Goal: Information Seeking & Learning: Learn about a topic

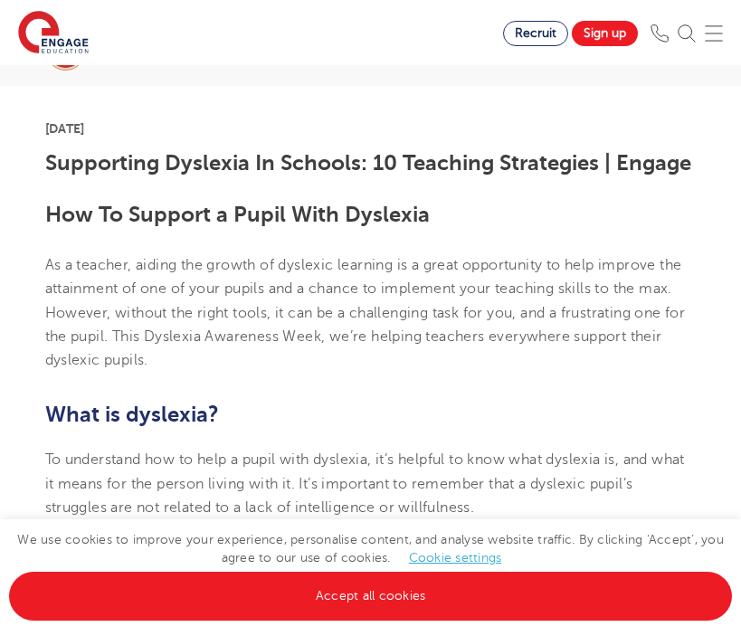
scroll to position [410, 0]
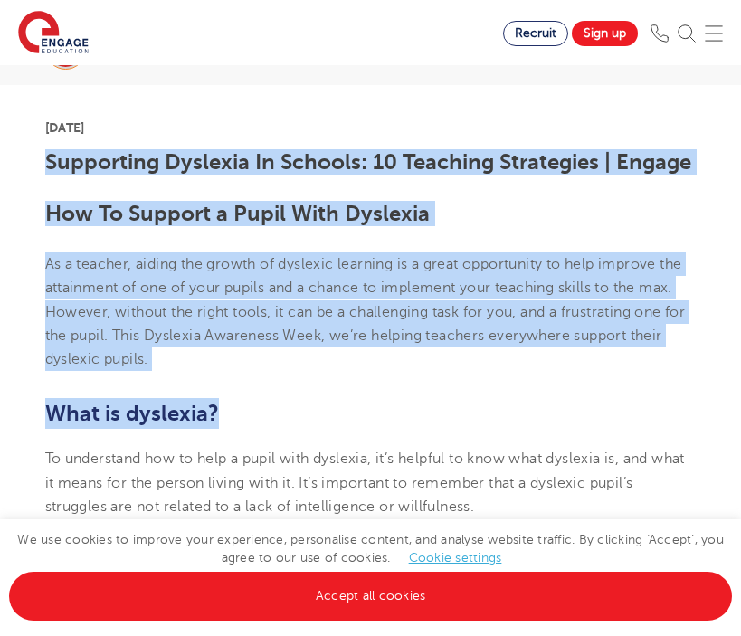
drag, startPoint x: 43, startPoint y: 164, endPoint x: 236, endPoint y: 425, distance: 324.8
click at [236, 425] on h2 "What is dyslexia?" at bounding box center [370, 413] width 651 height 31
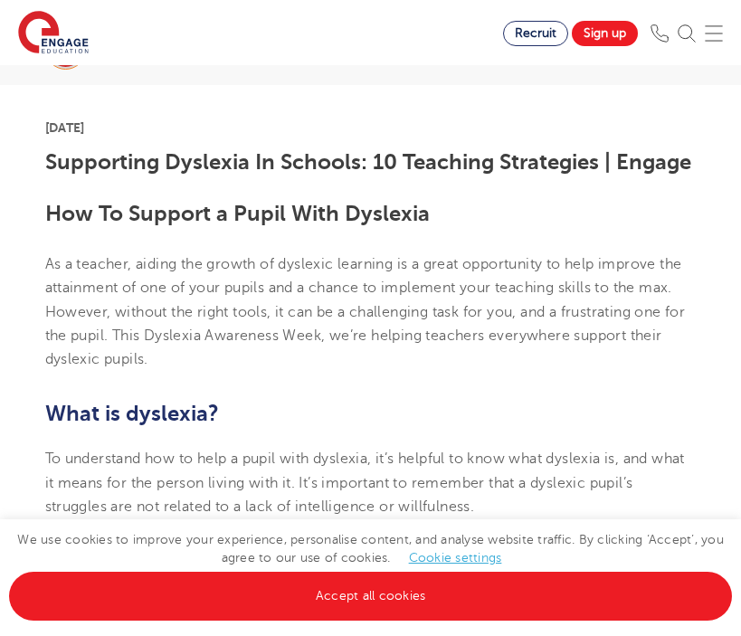
click at [236, 425] on h2 "What is dyslexia?" at bounding box center [370, 413] width 651 height 31
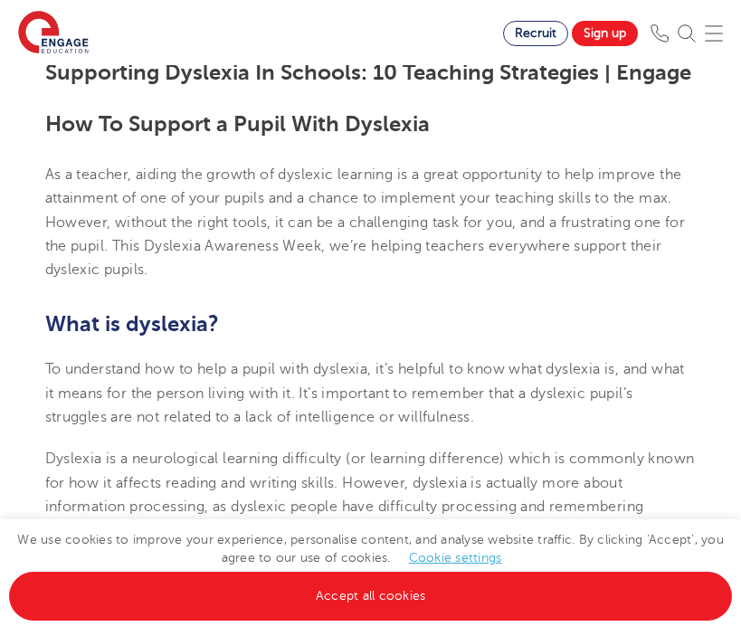
scroll to position [507, 0]
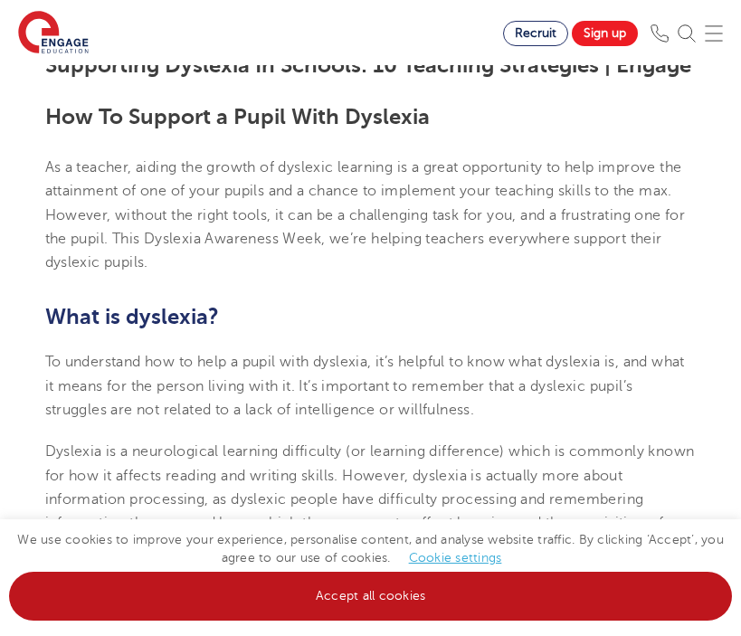
click at [252, 582] on link "Accept all cookies" at bounding box center [370, 596] width 723 height 49
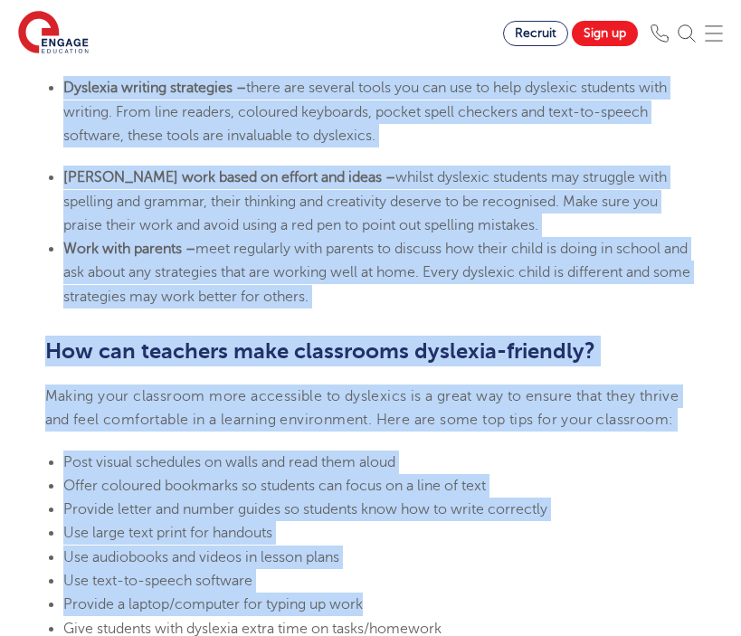
scroll to position [4102, 0]
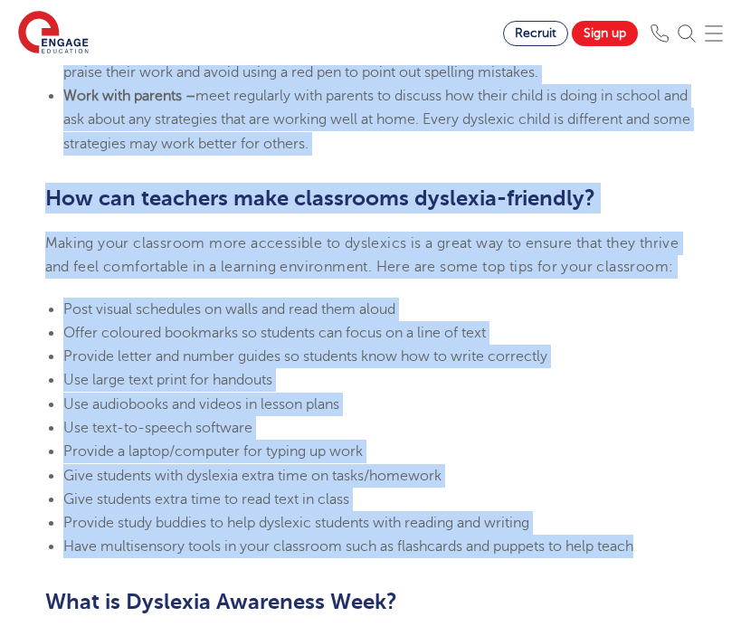
drag, startPoint x: 46, startPoint y: 120, endPoint x: 669, endPoint y: 566, distance: 765.7
copy section "Lor Ip Dolorsi a Conse Adip Elitsedd Ei t incidid, utlabo etd magnaa en adminim…"
click at [172, 416] on li "Use audiobooks and videos in lesson plans" at bounding box center [379, 405] width 633 height 24
